Goal: Information Seeking & Learning: Learn about a topic

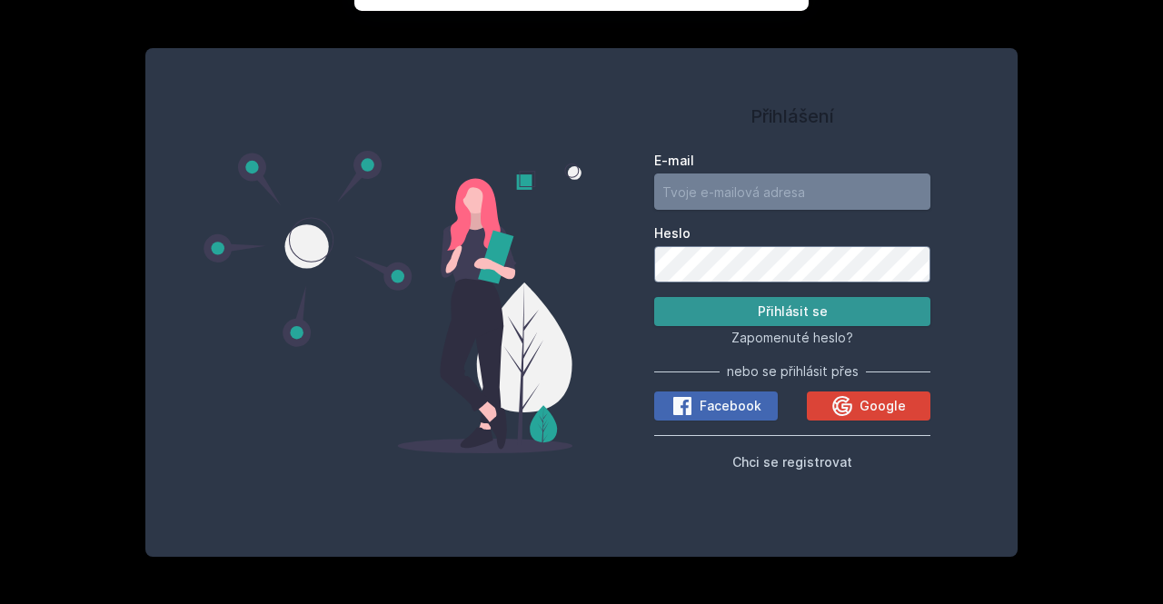
type input "[EMAIL_ADDRESS][DOMAIN_NAME]"
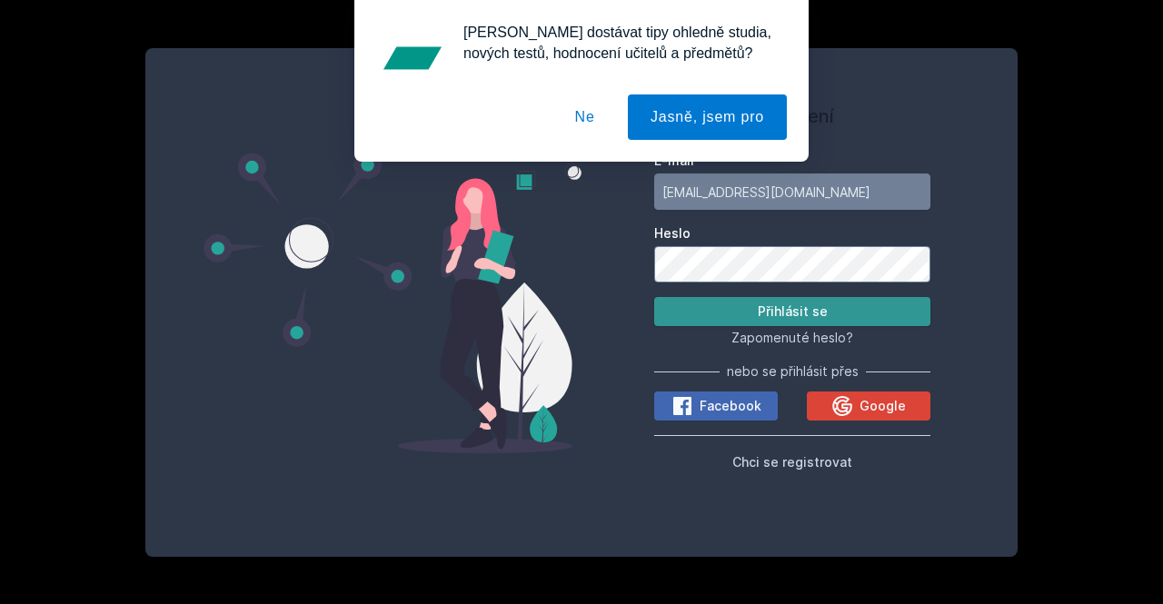
click at [772, 306] on button "Přihlásit se" at bounding box center [792, 311] width 276 height 29
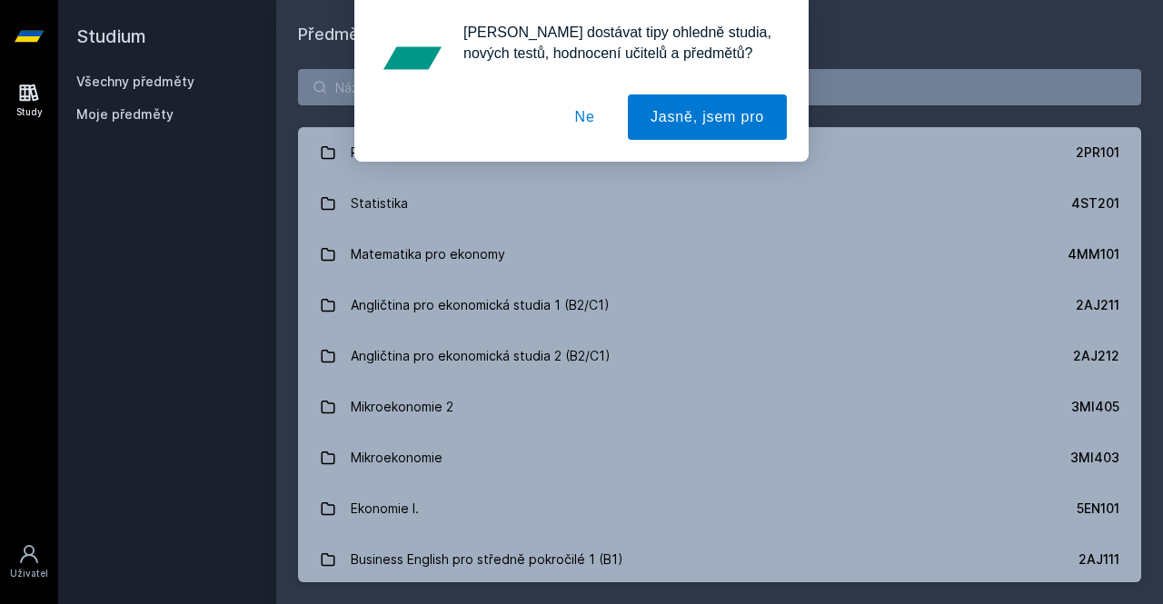
click at [603, 113] on button "Ne" at bounding box center [585, 117] width 65 height 45
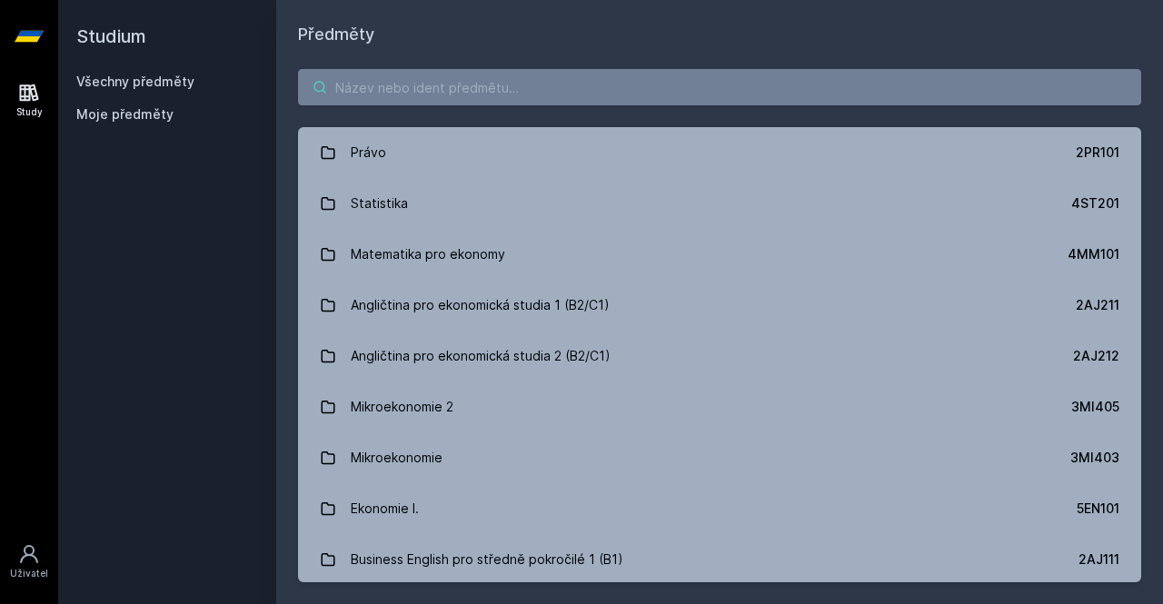
click at [533, 80] on input "search" at bounding box center [719, 87] width 843 height 36
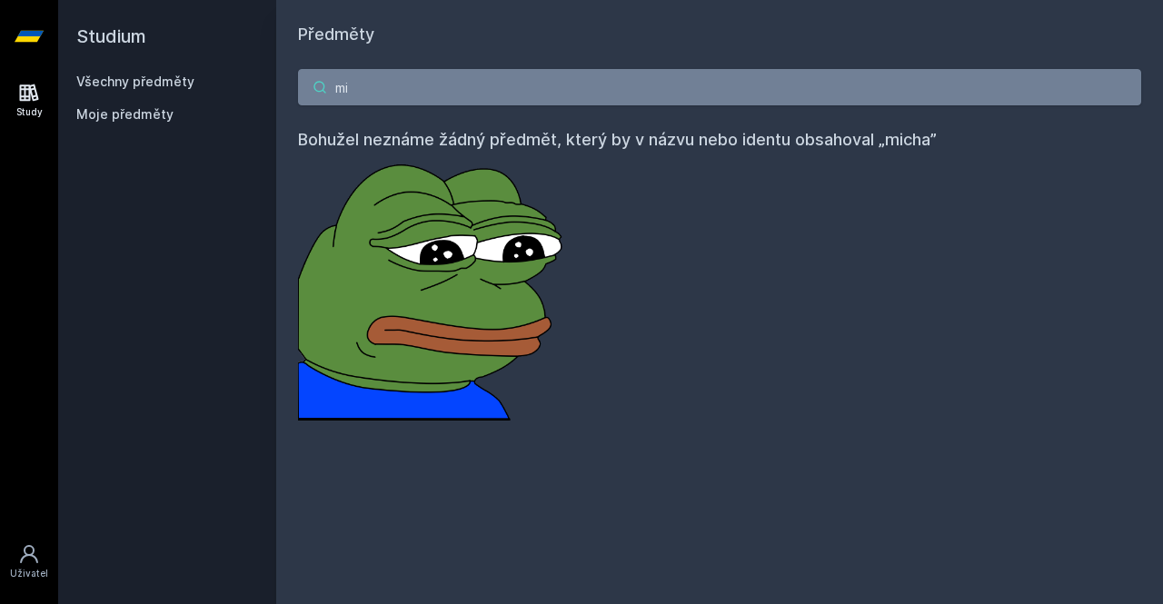
type input "m"
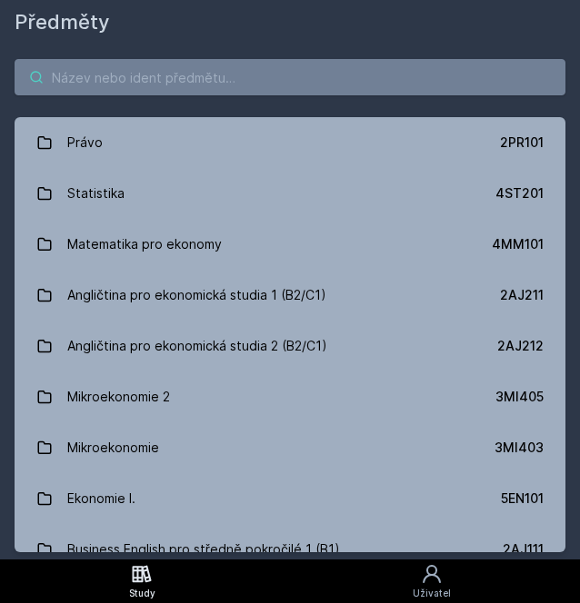
paste input "4ME236"
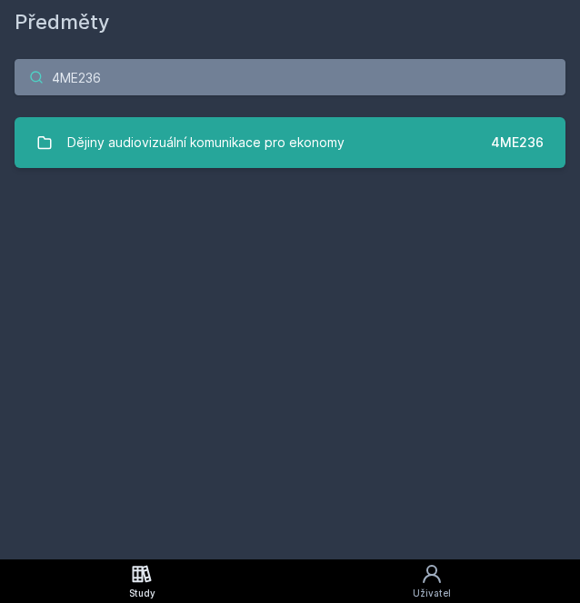
type input "4ME236"
click at [194, 125] on div "Dějiny audiovizuální komunikace pro ekonomy" at bounding box center [205, 143] width 277 height 36
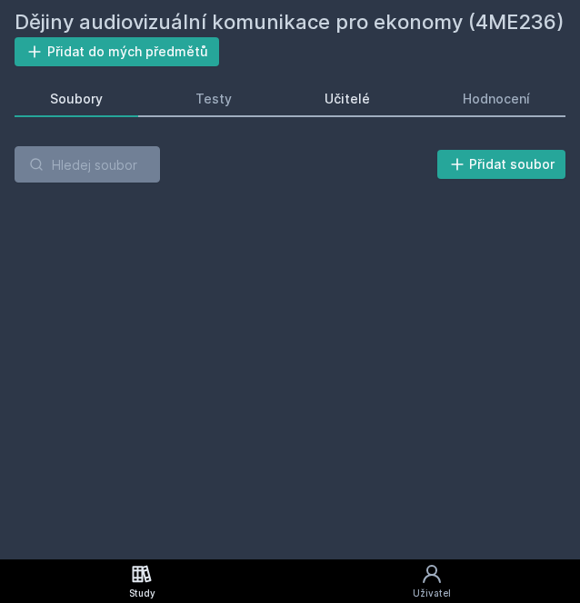
click at [342, 105] on div "Učitelé" at bounding box center [346, 99] width 45 height 18
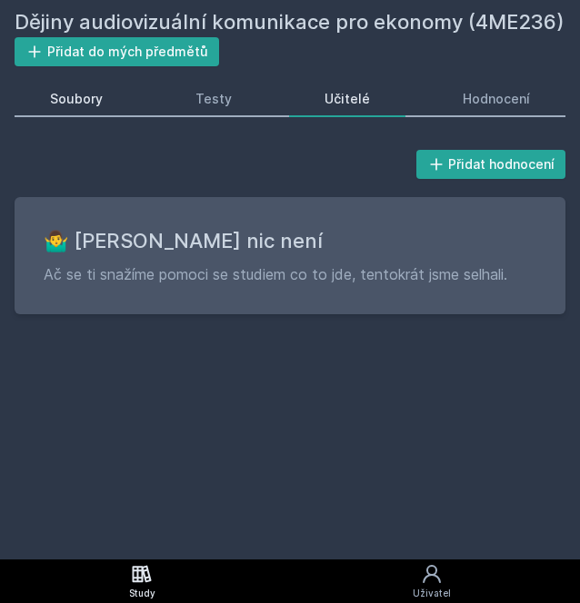
click at [101, 90] on div "Soubory" at bounding box center [76, 99] width 53 height 18
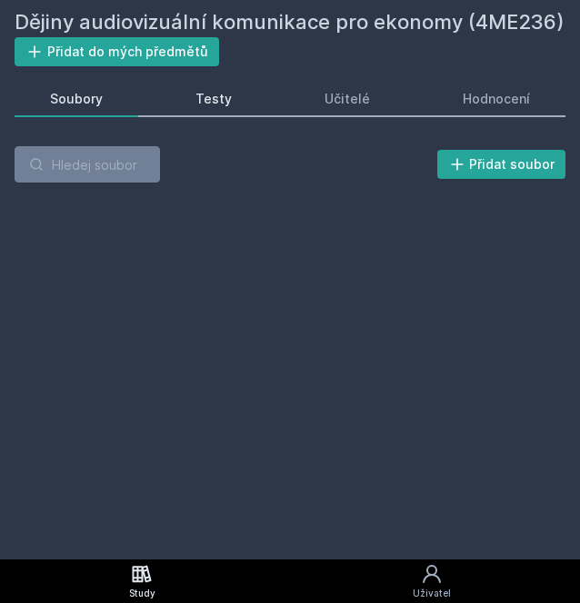
click at [200, 98] on div "Testy" at bounding box center [213, 99] width 36 height 18
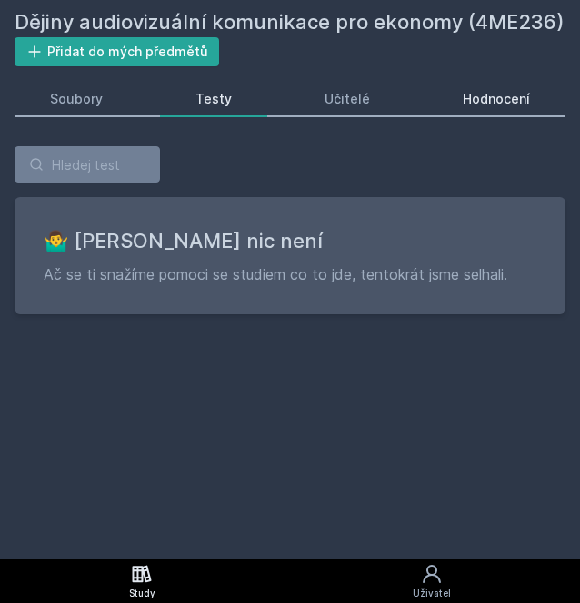
click at [490, 101] on div "Hodnocení" at bounding box center [496, 99] width 67 height 18
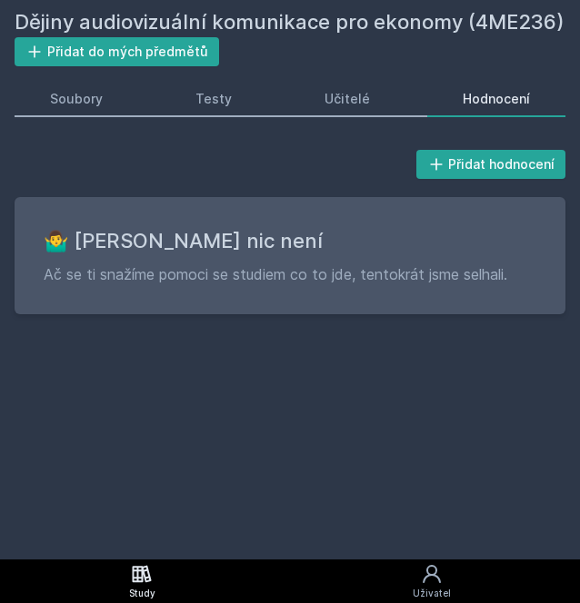
click at [144, 568] on icon at bounding box center [142, 573] width 19 height 17
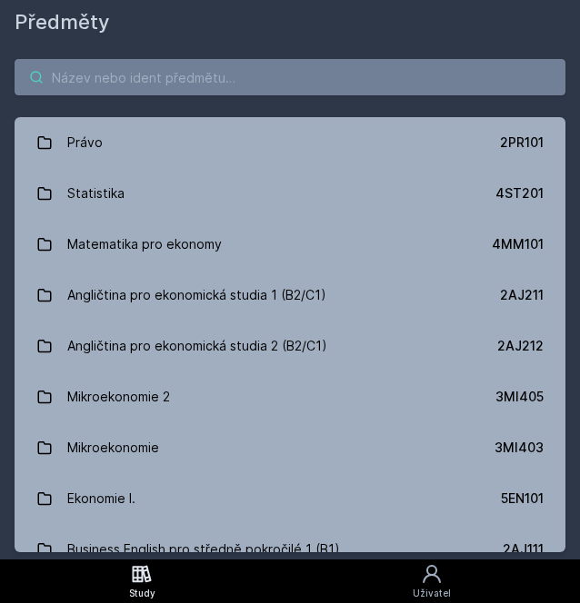
click at [214, 72] on input "search" at bounding box center [290, 77] width 551 height 36
paste input "4ME239"
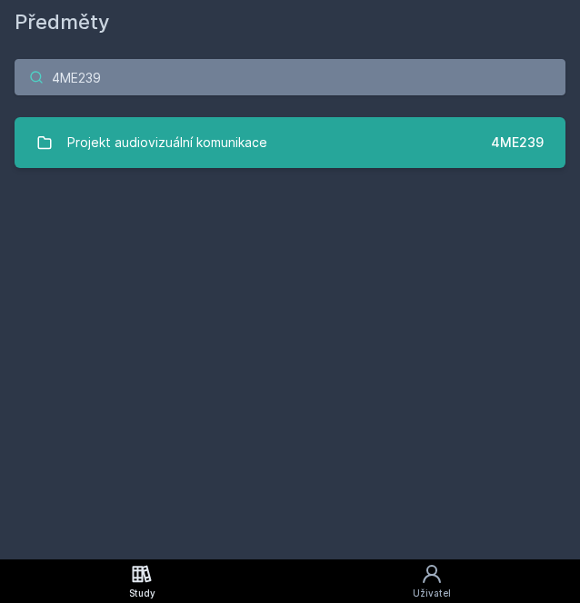
type input "4ME239"
click at [219, 121] on link "Projekt audiovizuální komunikace 4ME239" at bounding box center [290, 142] width 551 height 51
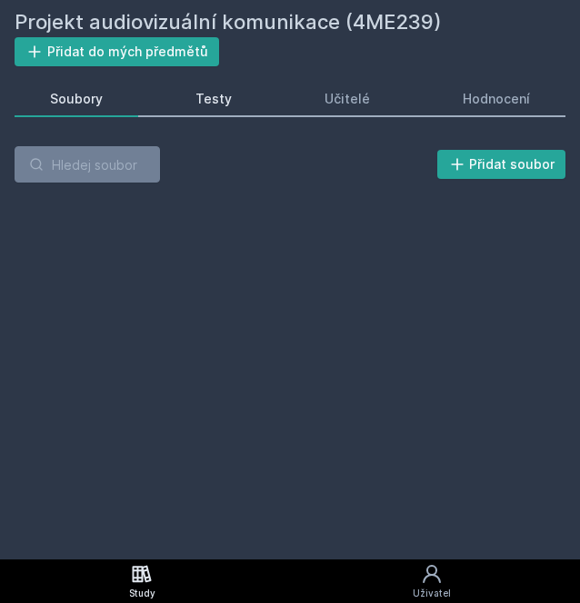
click at [222, 109] on link "Testy" at bounding box center [213, 99] width 107 height 36
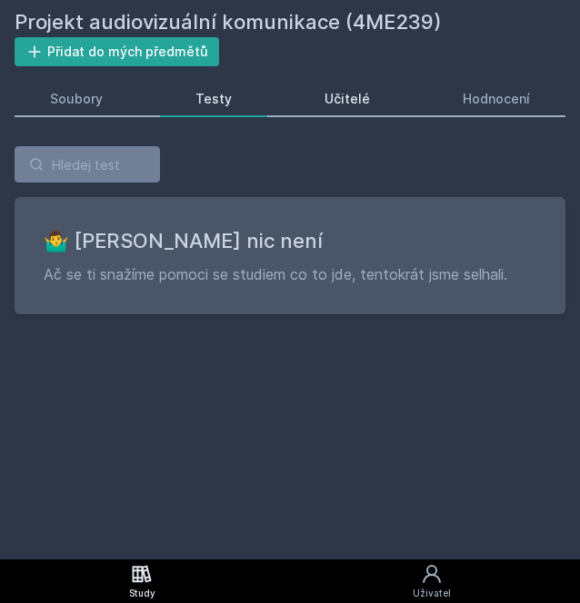
click at [343, 99] on div "Učitelé" at bounding box center [346, 99] width 45 height 18
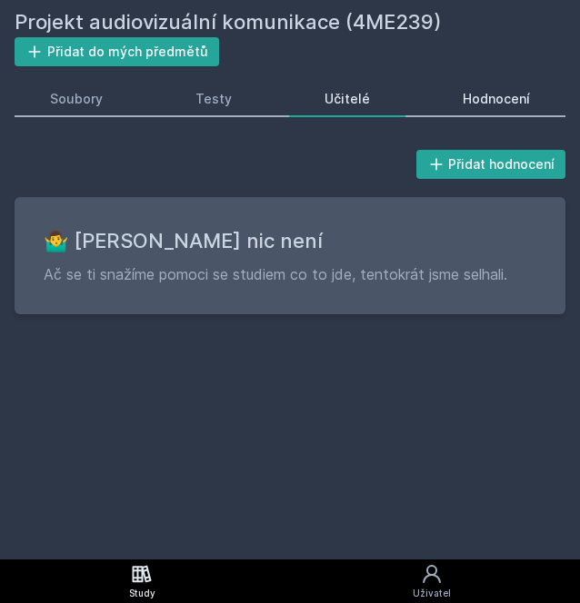
click at [482, 100] on div "Hodnocení" at bounding box center [496, 99] width 67 height 18
click at [143, 578] on icon at bounding box center [142, 573] width 19 height 17
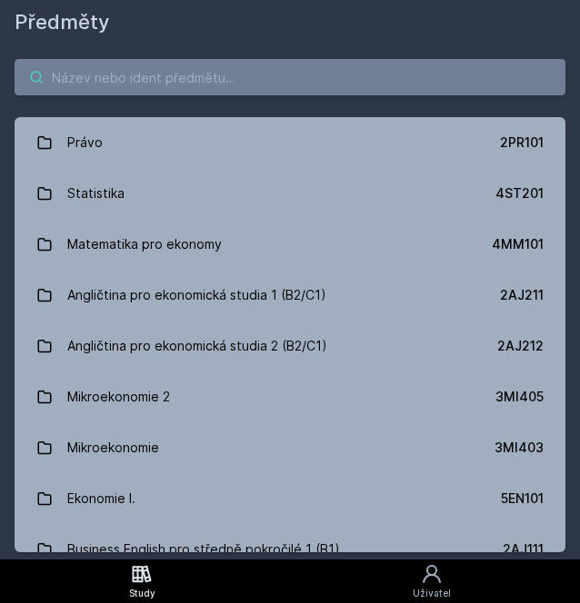
click at [171, 75] on input "search" at bounding box center [290, 77] width 551 height 36
paste input "44F102"
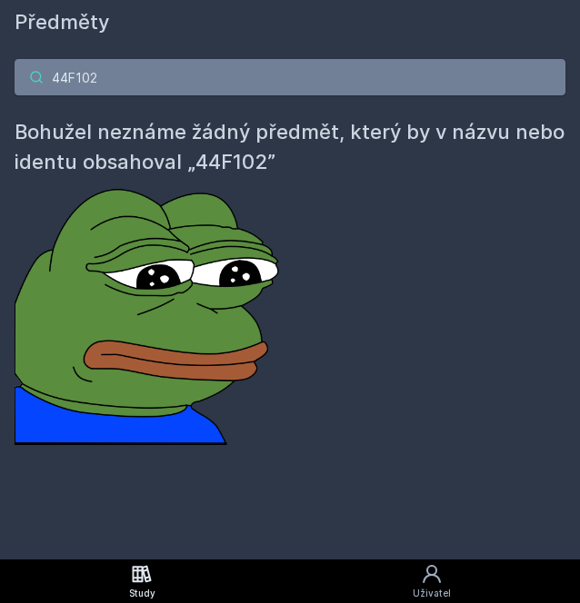
drag, startPoint x: 148, startPoint y: 65, endPoint x: 34, endPoint y: 60, distance: 114.6
click at [34, 60] on input "44F102" at bounding box center [290, 77] width 551 height 36
paste input "IT105"
drag, startPoint x: 104, startPoint y: 72, endPoint x: -5, endPoint y: 66, distance: 109.2
click at [0, 66] on html "Study Uživatel Studium Všechny předměty Moje předměty Předměty 4IT105 Bohužel n…" at bounding box center [290, 301] width 580 height 603
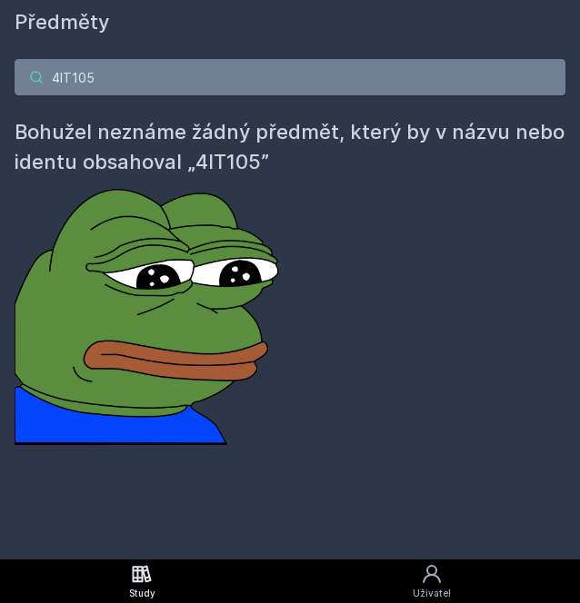
paste input "ME231"
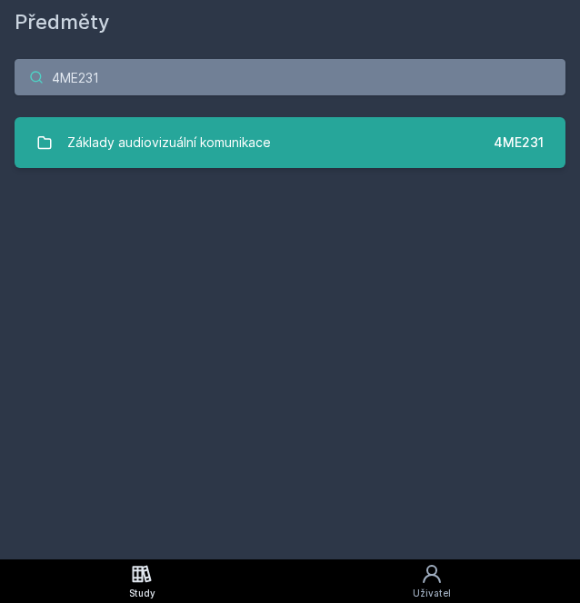
type input "4ME231"
click at [231, 144] on div "Základy audiovizuální komunikace" at bounding box center [169, 143] width 204 height 36
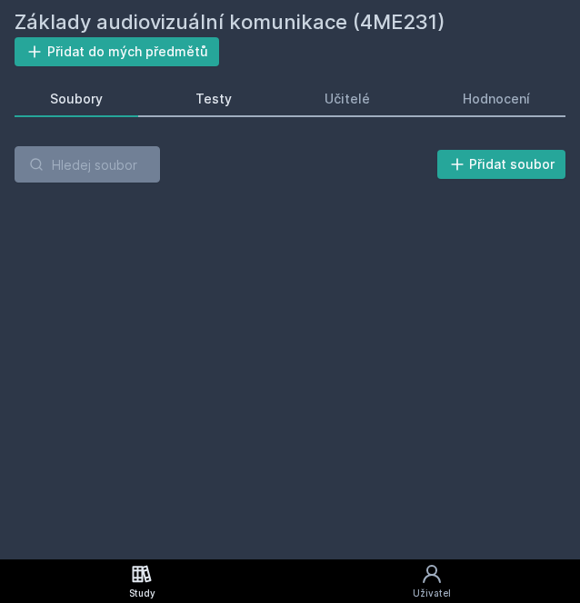
click at [207, 106] on div "Testy" at bounding box center [213, 99] width 36 height 18
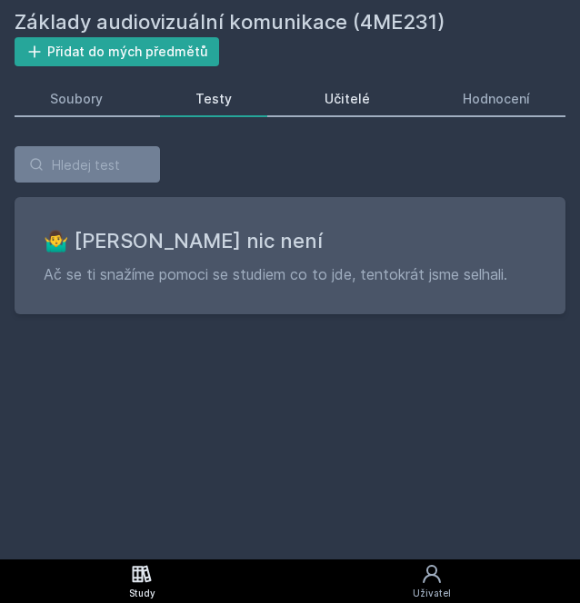
click at [324, 114] on link "Učitelé" at bounding box center [347, 99] width 116 height 36
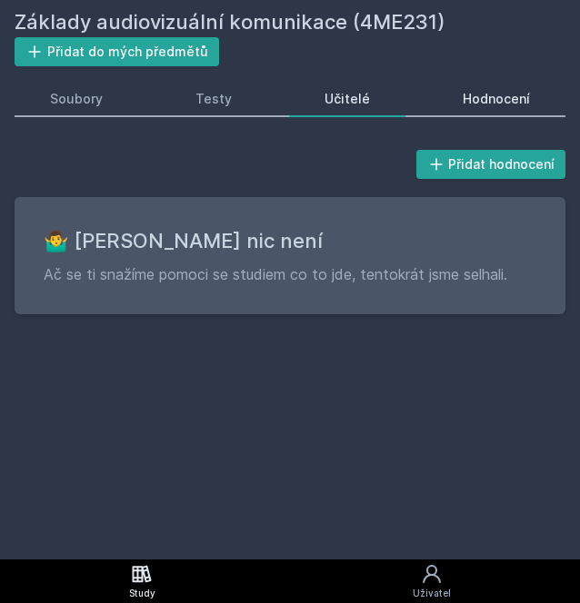
click at [465, 103] on div "Hodnocení" at bounding box center [496, 99] width 67 height 18
